Goal: Task Accomplishment & Management: Manage account settings

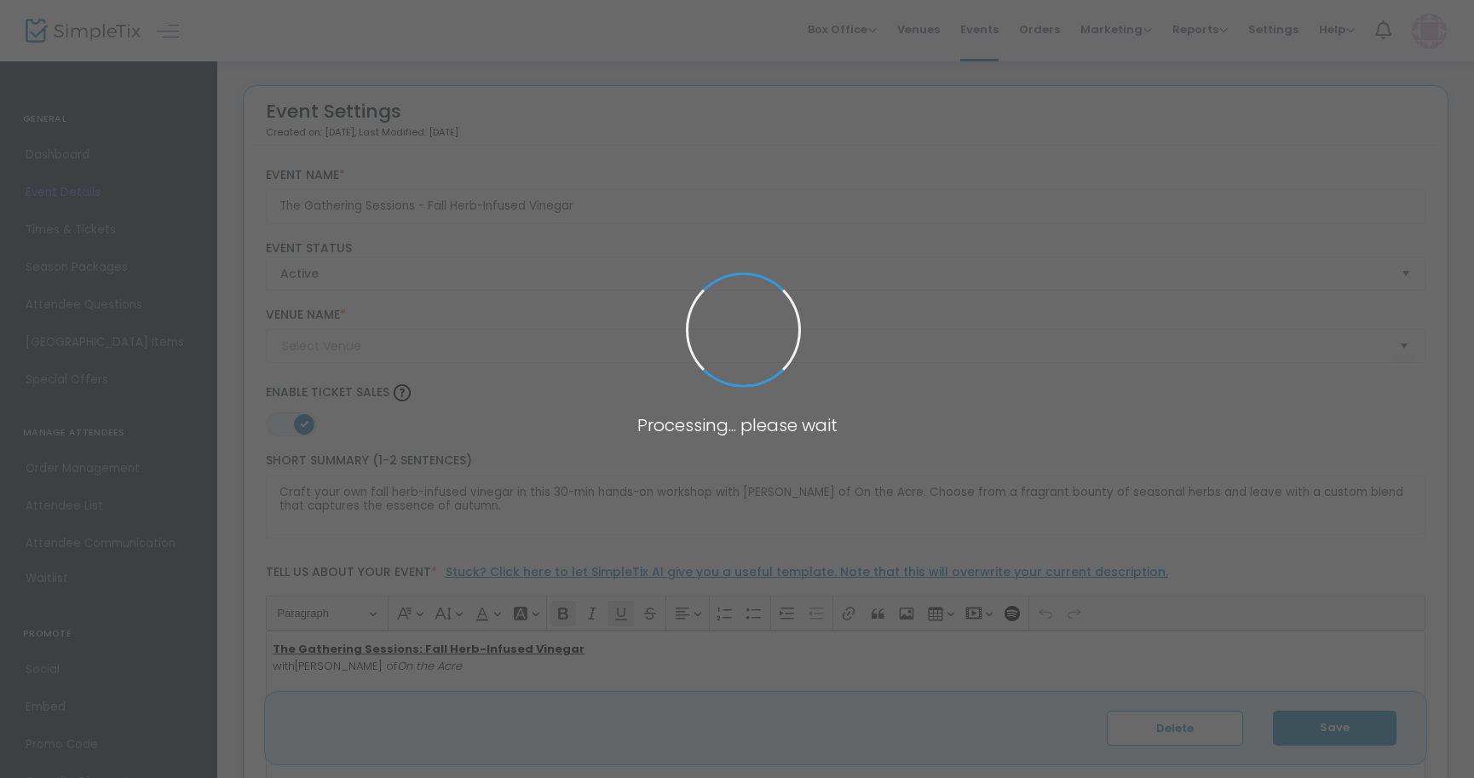
type input "Galleria Atrium (near [GEOGRAPHIC_DATA])"
